Goal: Find specific page/section: Find specific page/section

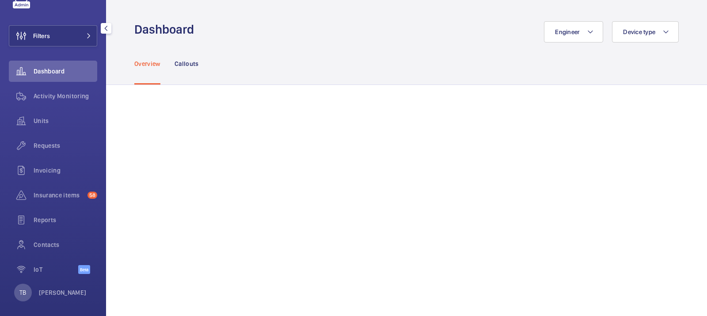
scroll to position [38, 0]
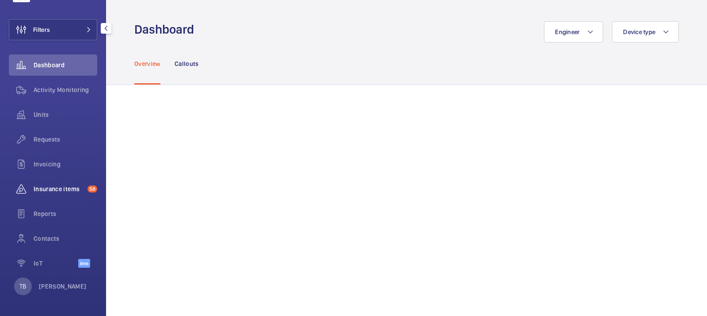
click at [54, 187] on span "Insurance items" at bounding box center [59, 188] width 50 height 9
